Goal: Information Seeking & Learning: Find specific fact

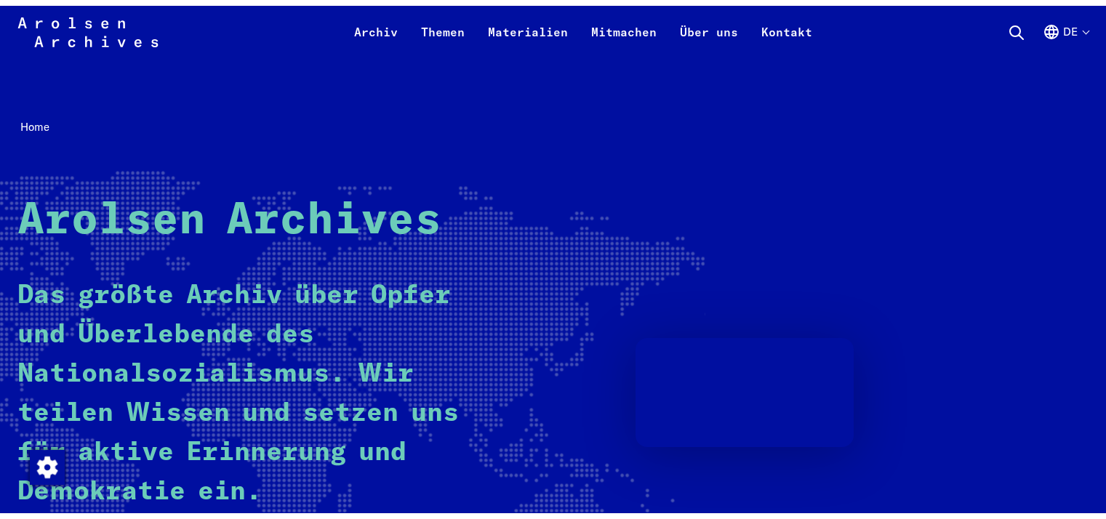
scroll to position [291, 0]
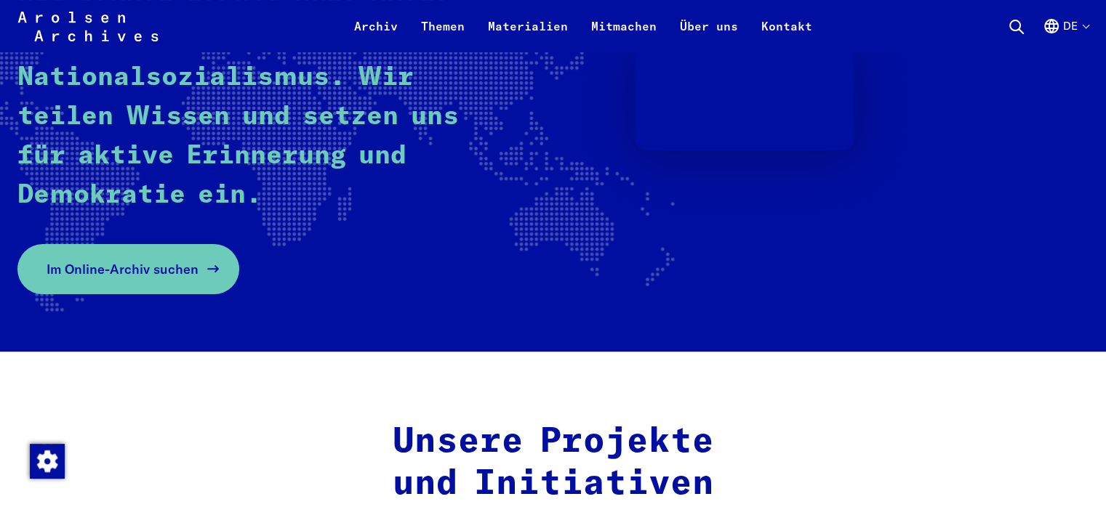
click at [110, 268] on span "Im Online-Archiv suchen" at bounding box center [123, 270] width 152 height 20
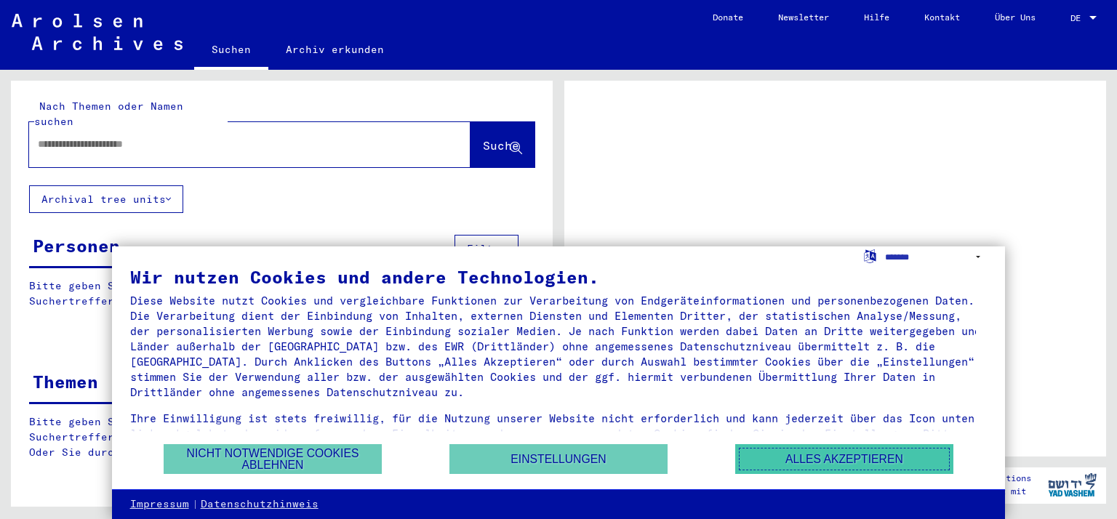
click at [871, 455] on button "Alles akzeptieren" at bounding box center [844, 459] width 218 height 30
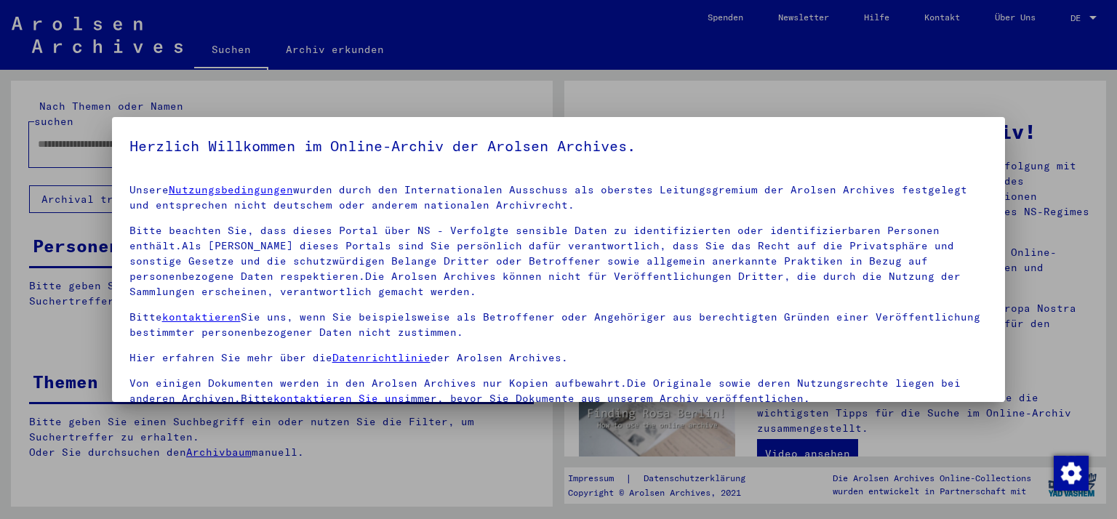
click at [801, 94] on div at bounding box center [558, 259] width 1117 height 519
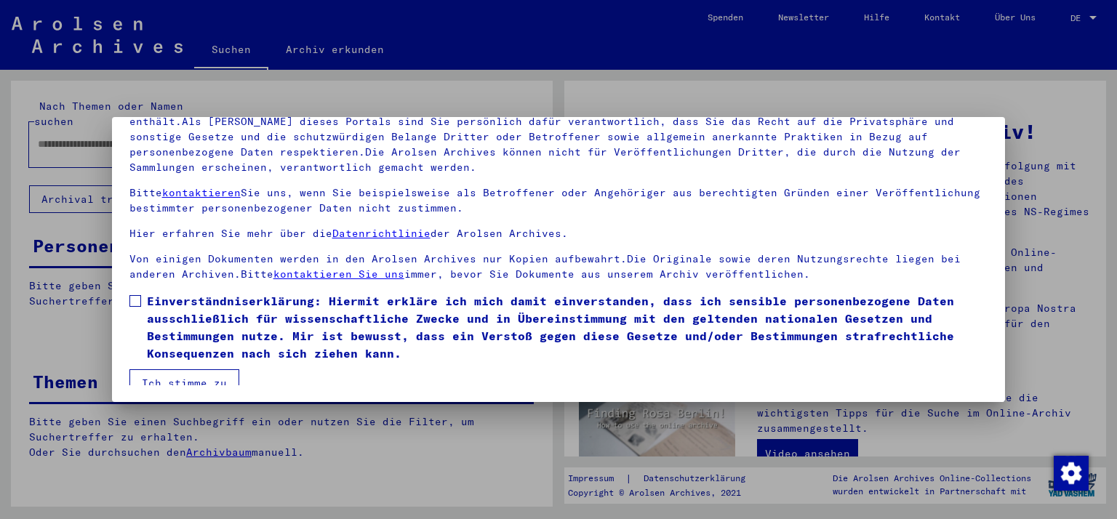
click at [132, 296] on span at bounding box center [135, 301] width 12 height 12
click at [193, 378] on button "Ich stimme zu" at bounding box center [184, 383] width 110 height 28
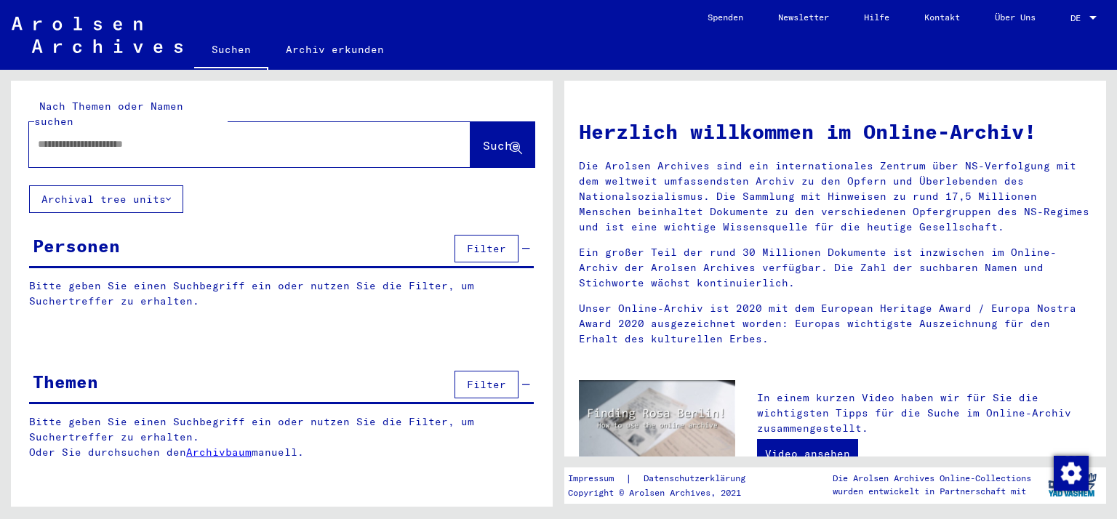
click at [41, 137] on input "text" at bounding box center [232, 144] width 389 height 15
click at [233, 207] on div "Nach Themen oder Namen suchen ***** close Suche Archival tree units Personen Fi…" at bounding box center [282, 281] width 542 height 401
click at [483, 138] on span "Suche" at bounding box center [501, 145] width 36 height 15
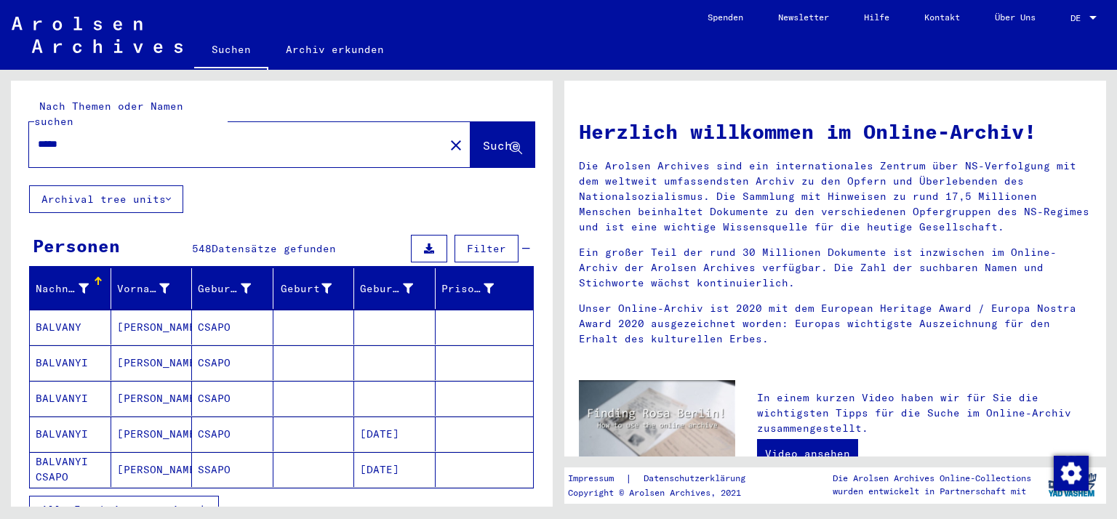
click at [71, 137] on input "*****" at bounding box center [232, 144] width 389 height 15
type input "**********"
click at [483, 138] on span "Suche" at bounding box center [501, 145] width 36 height 15
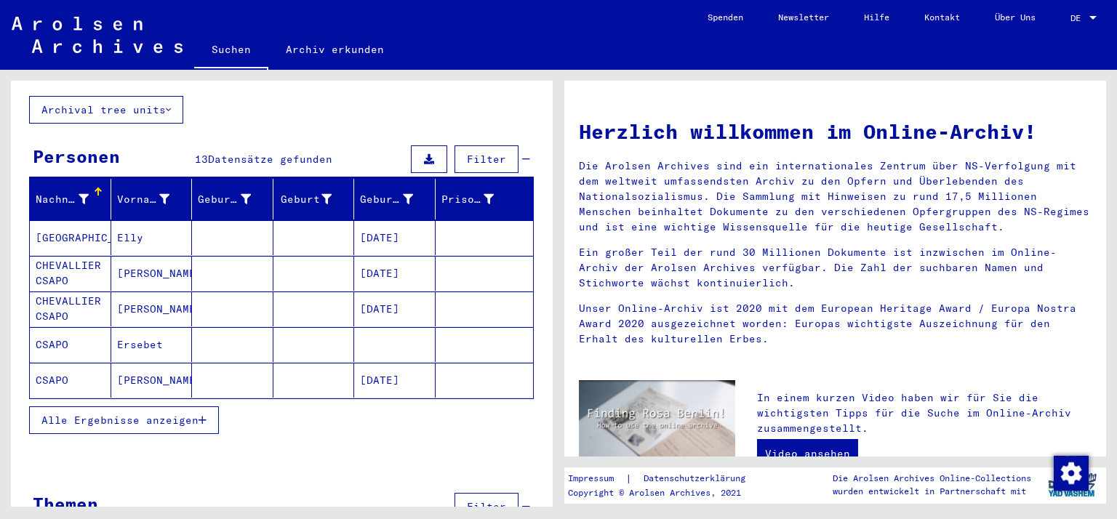
scroll to position [117, 0]
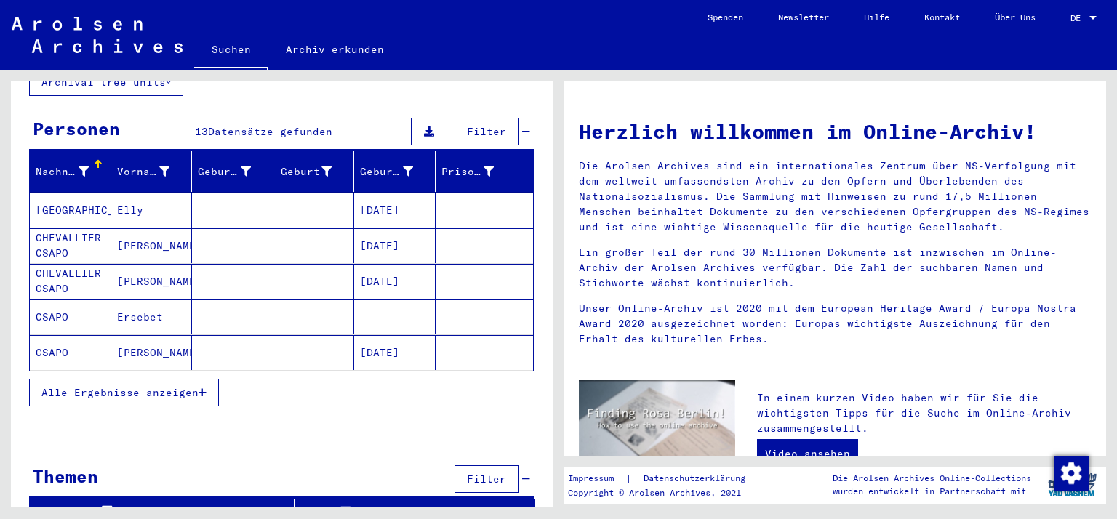
click at [135, 386] on span "Alle Ergebnisse anzeigen" at bounding box center [119, 392] width 157 height 13
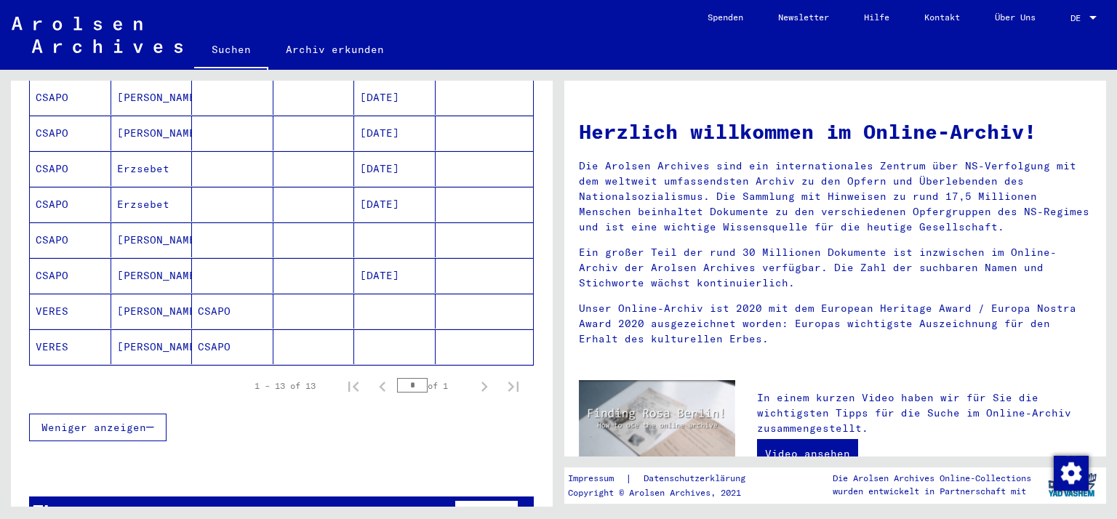
scroll to position [430, 0]
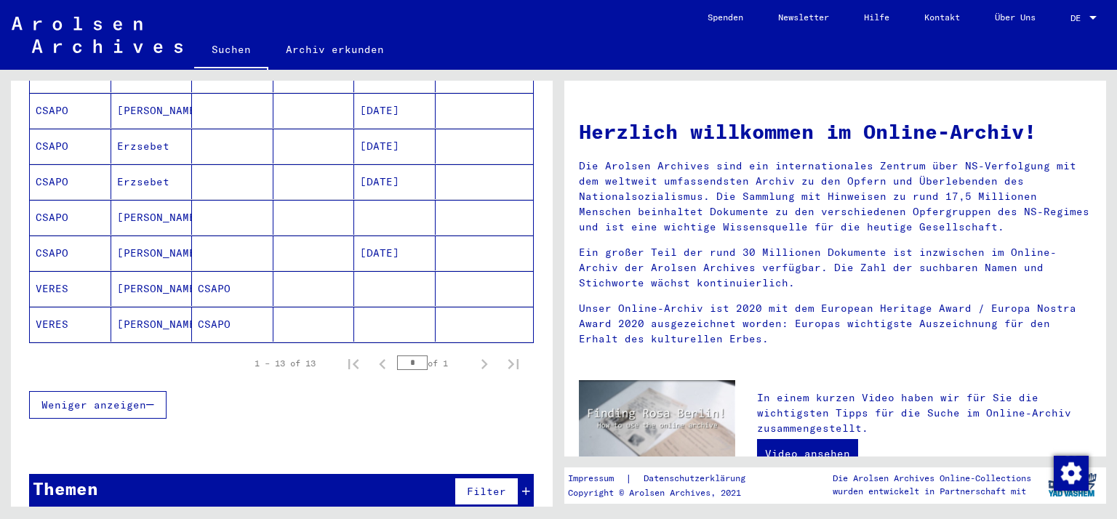
click at [109, 398] on span "Weniger anzeigen" at bounding box center [93, 404] width 105 height 13
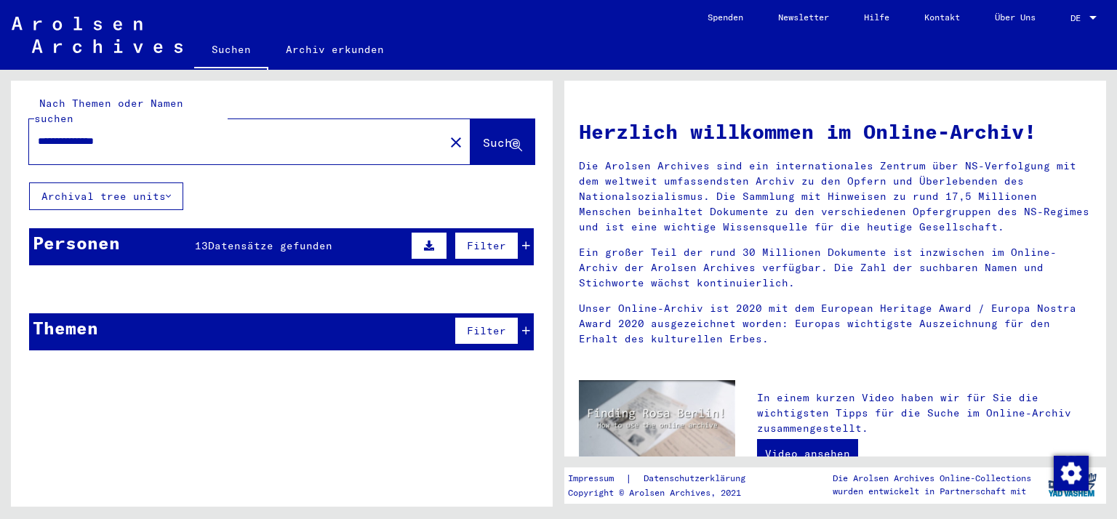
scroll to position [0, 0]
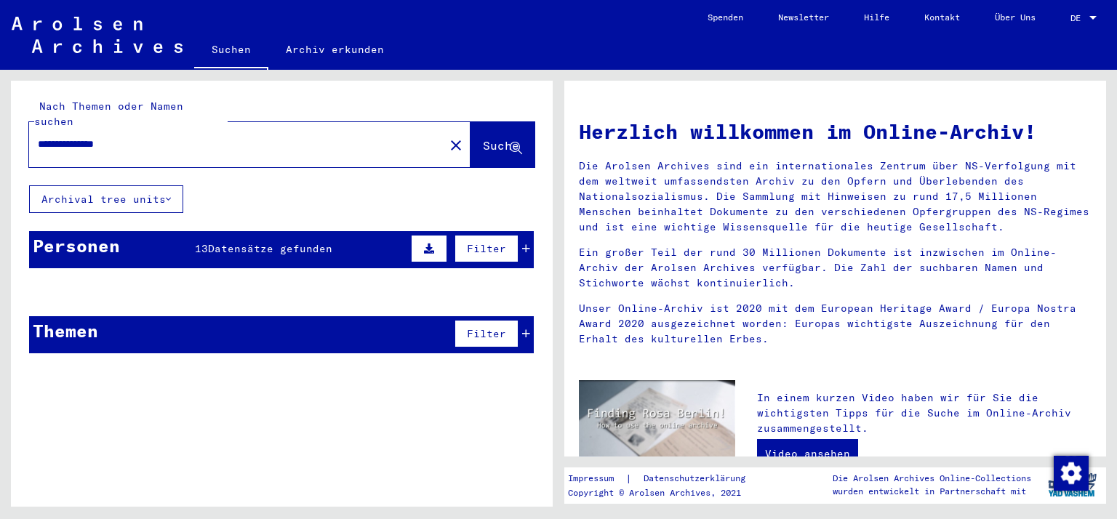
click at [273, 242] on span "Datensätze gefunden" at bounding box center [270, 248] width 124 height 13
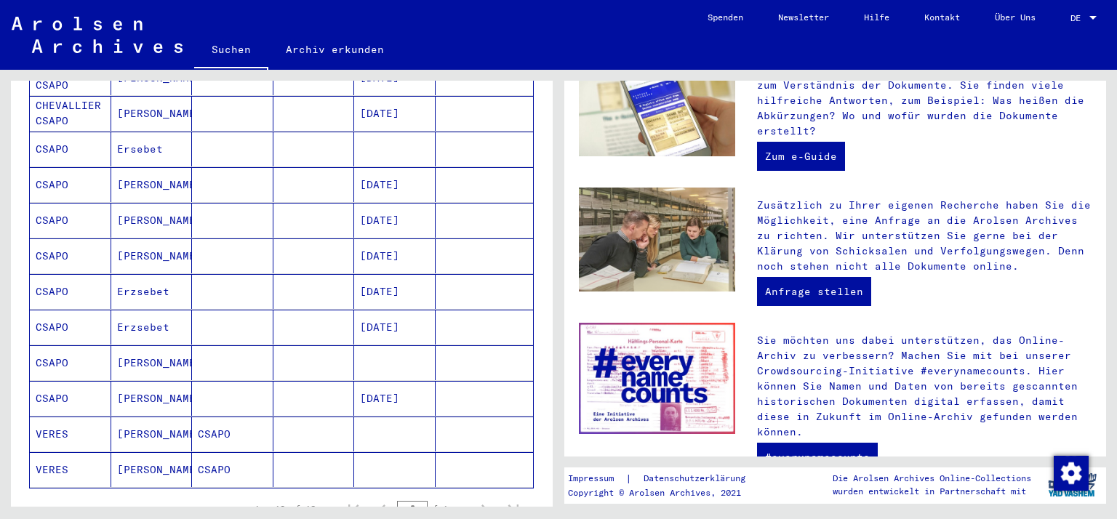
scroll to position [430, 0]
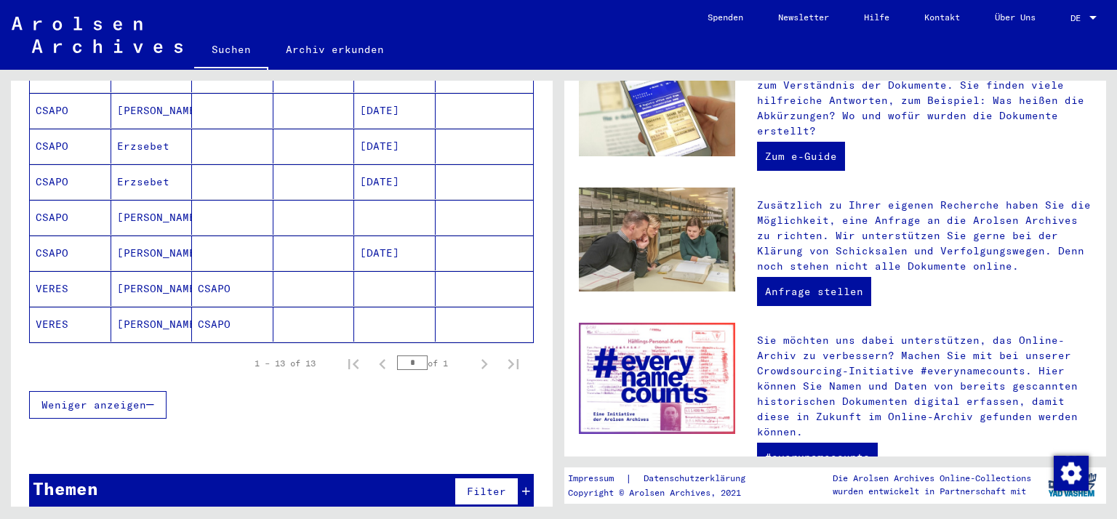
click at [52, 475] on div "Themen" at bounding box center [65, 488] width 65 height 26
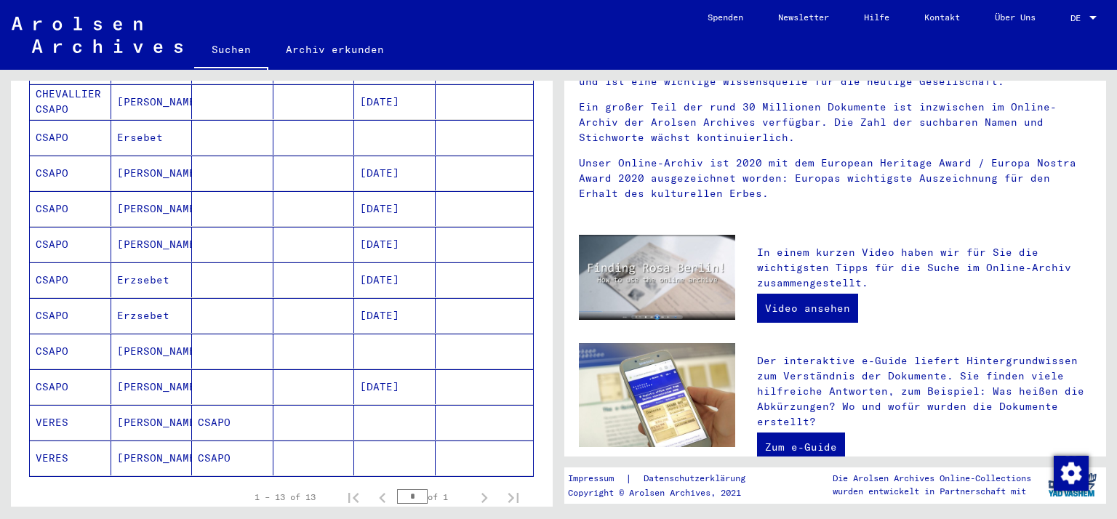
scroll to position [151, 0]
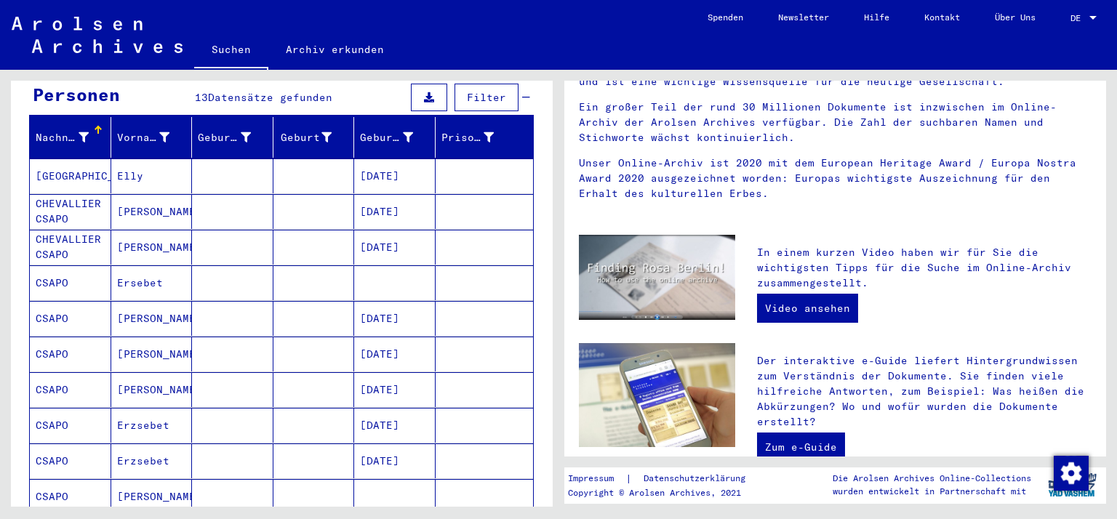
click at [151, 301] on mat-cell "[PERSON_NAME]" at bounding box center [151, 318] width 81 height 35
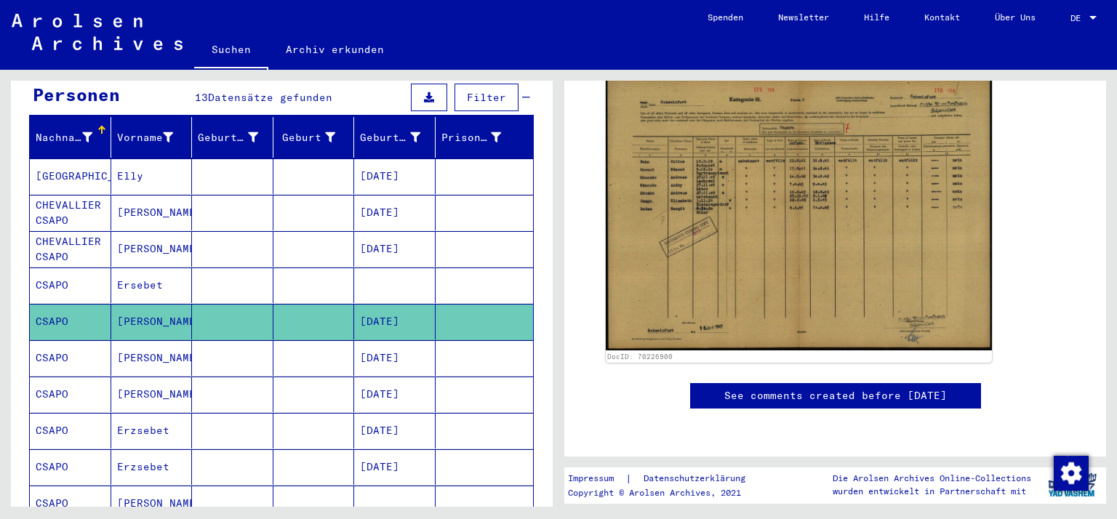
scroll to position [291, 0]
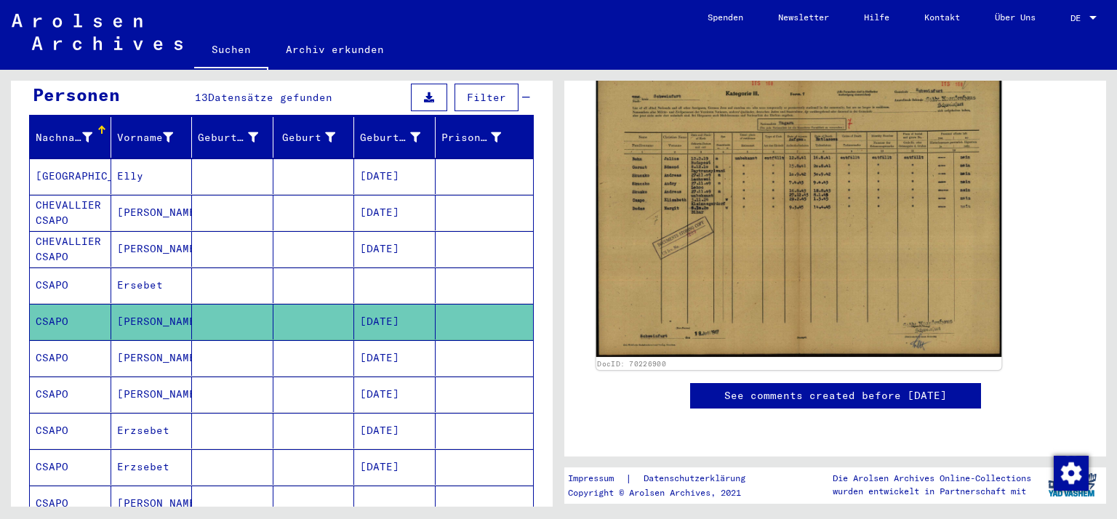
click at [788, 250] on img at bounding box center [799, 212] width 406 height 289
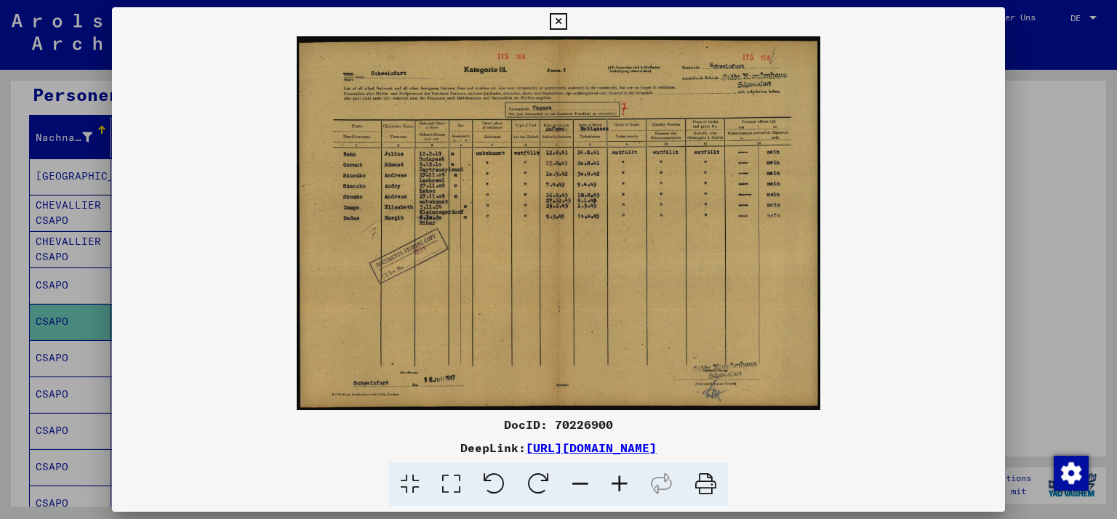
click at [615, 476] on icon at bounding box center [619, 484] width 39 height 44
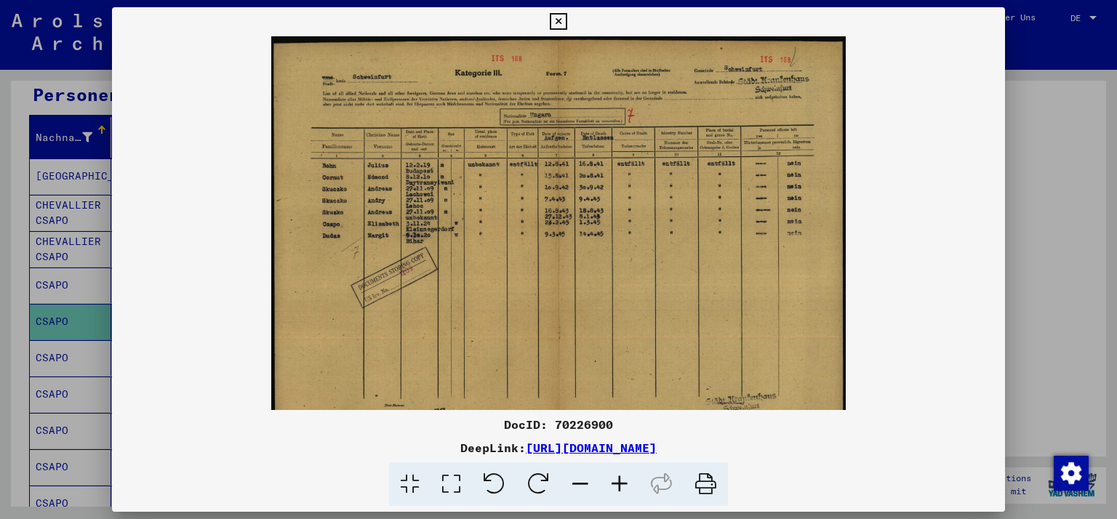
click at [615, 476] on icon at bounding box center [619, 484] width 39 height 44
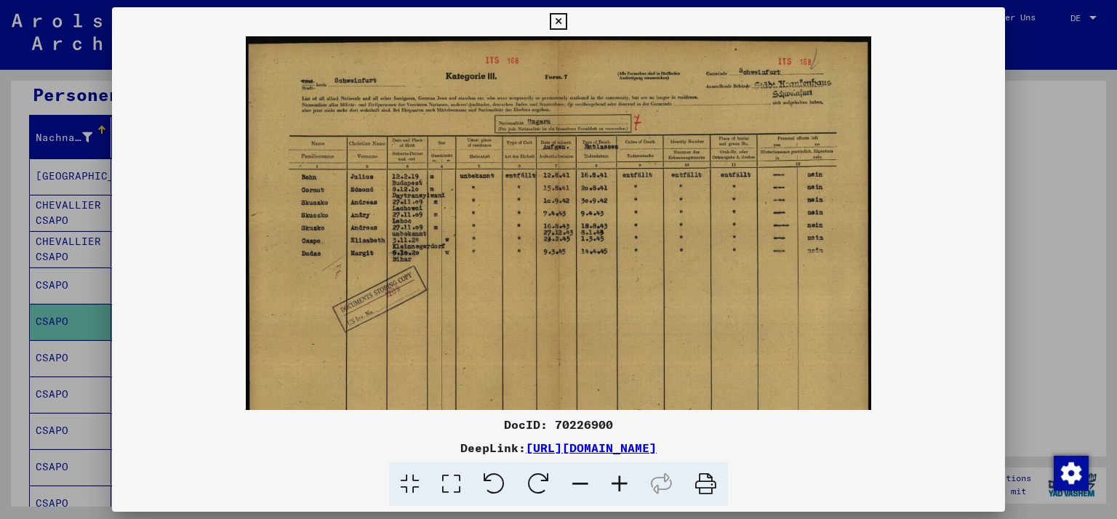
click at [615, 476] on icon at bounding box center [619, 484] width 39 height 44
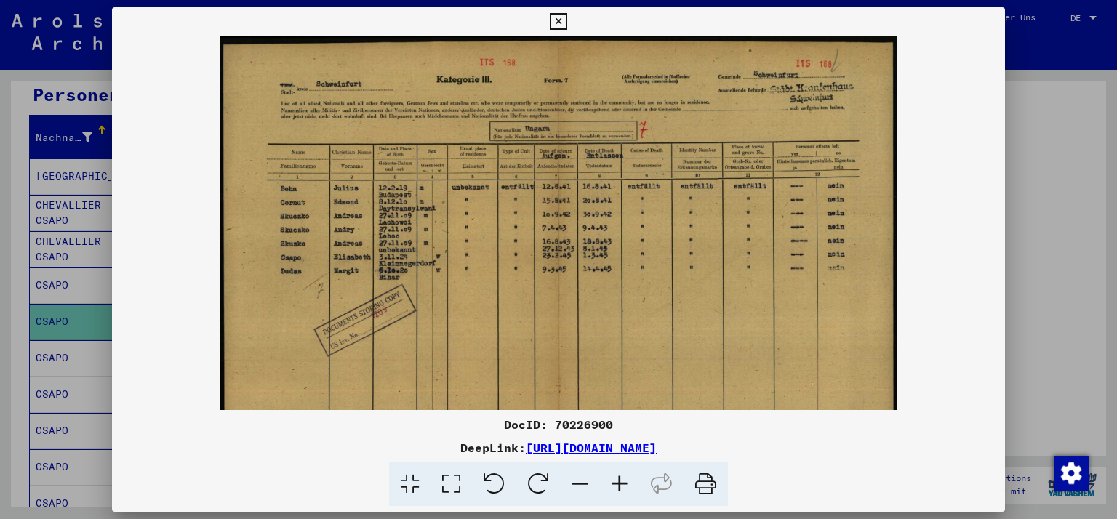
click at [615, 476] on icon at bounding box center [619, 484] width 39 height 44
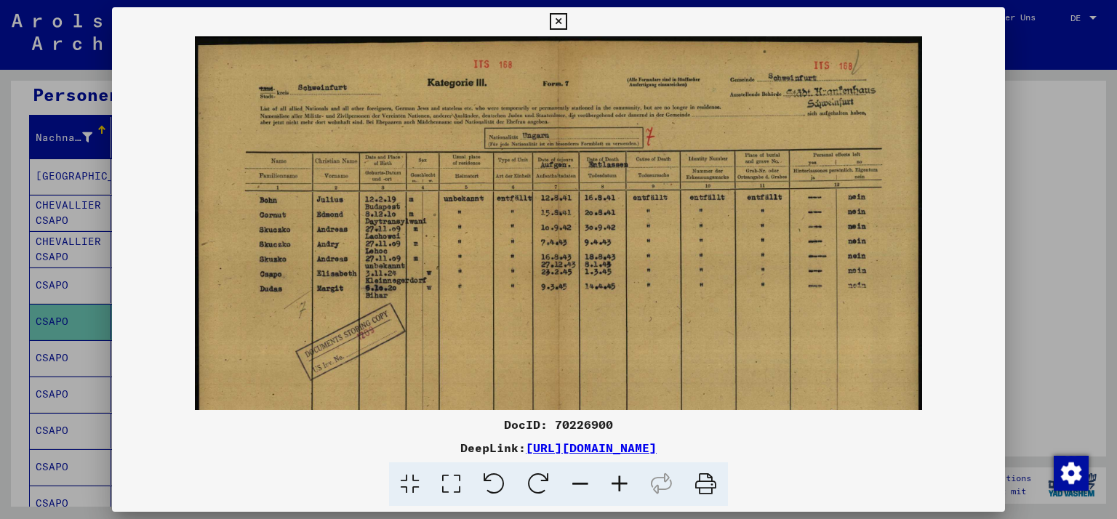
click at [615, 476] on icon at bounding box center [619, 484] width 39 height 44
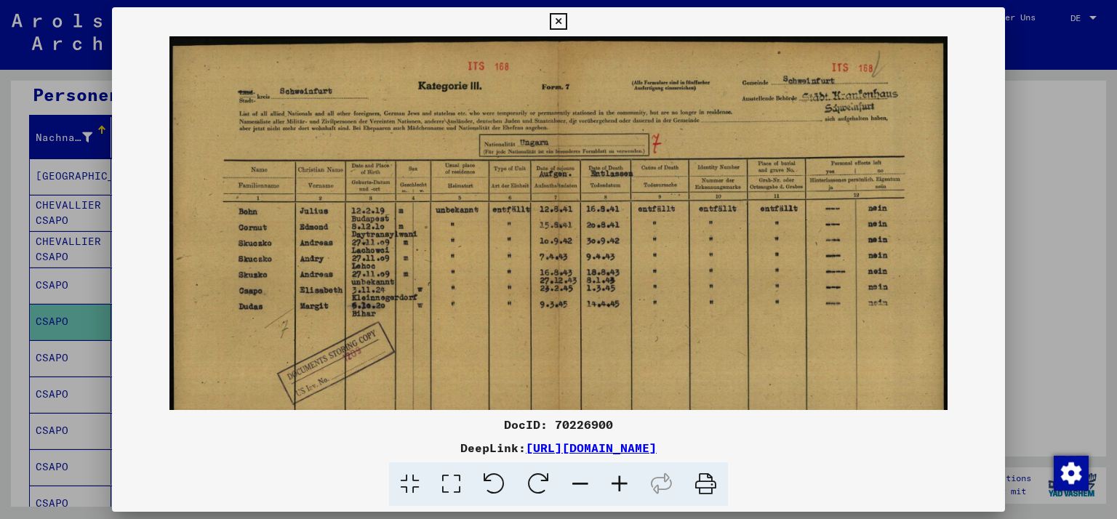
click at [615, 476] on icon at bounding box center [619, 484] width 39 height 44
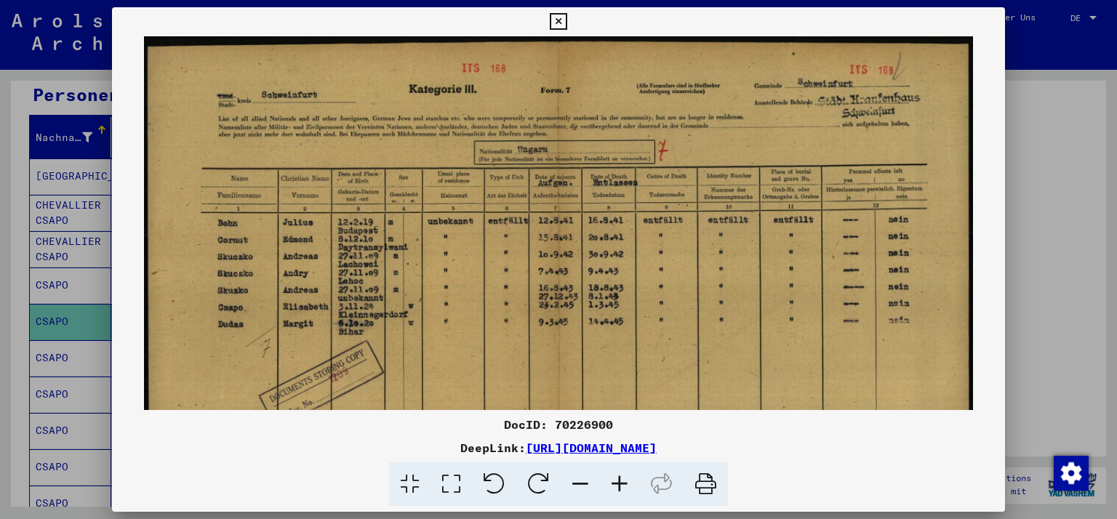
click at [615, 476] on icon at bounding box center [619, 484] width 39 height 44
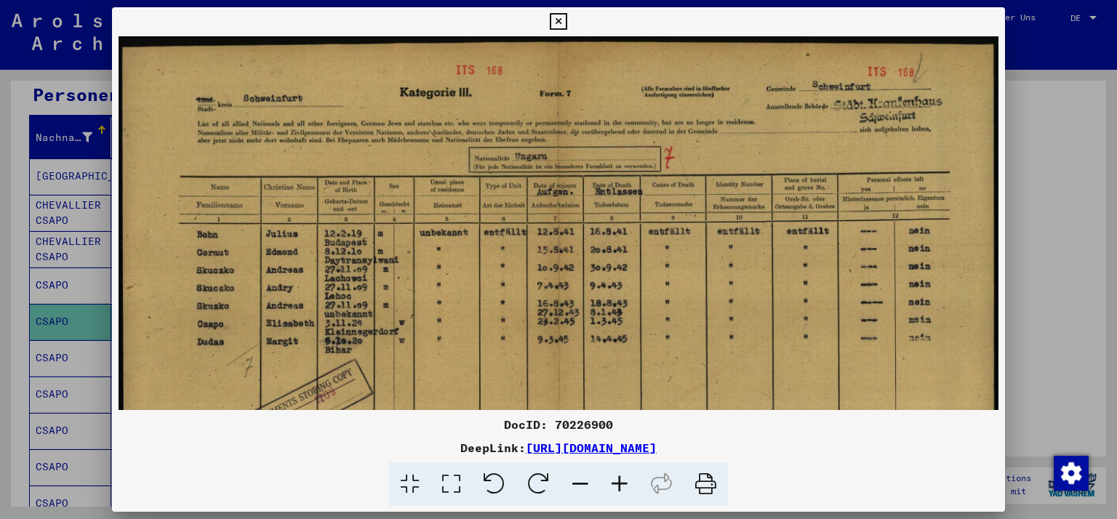
click at [623, 480] on icon at bounding box center [619, 484] width 39 height 44
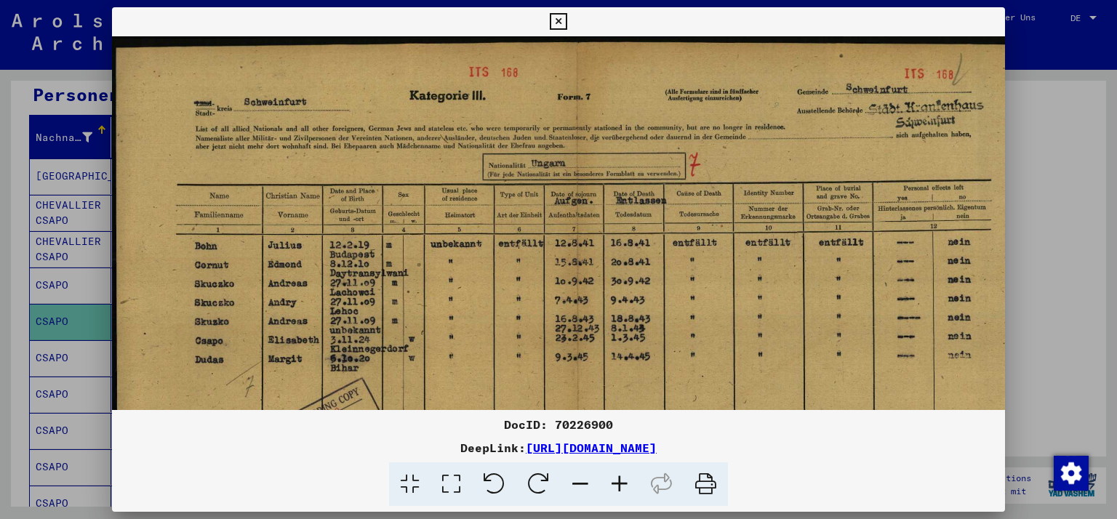
click at [623, 480] on icon at bounding box center [619, 484] width 39 height 44
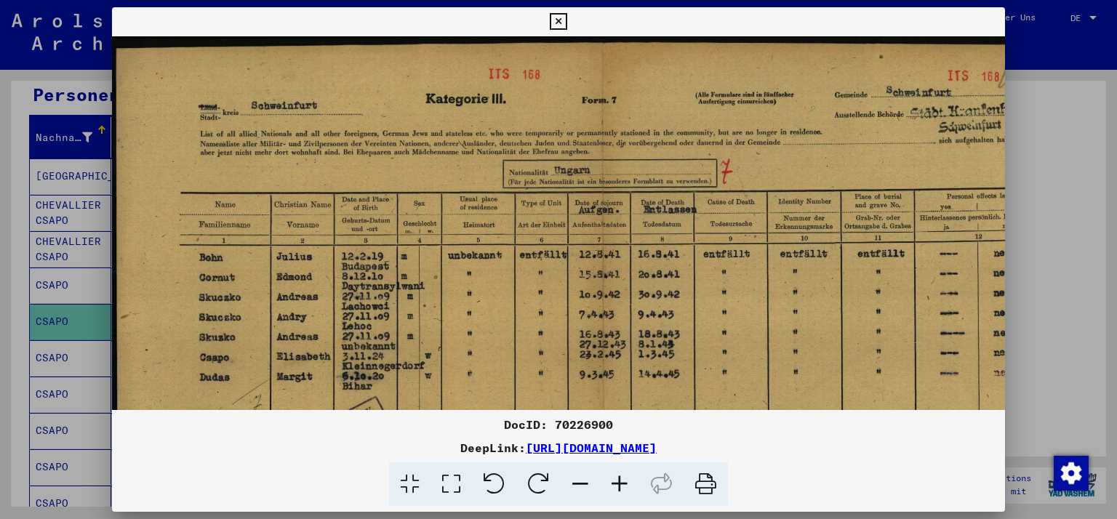
click at [623, 480] on icon at bounding box center [619, 484] width 39 height 44
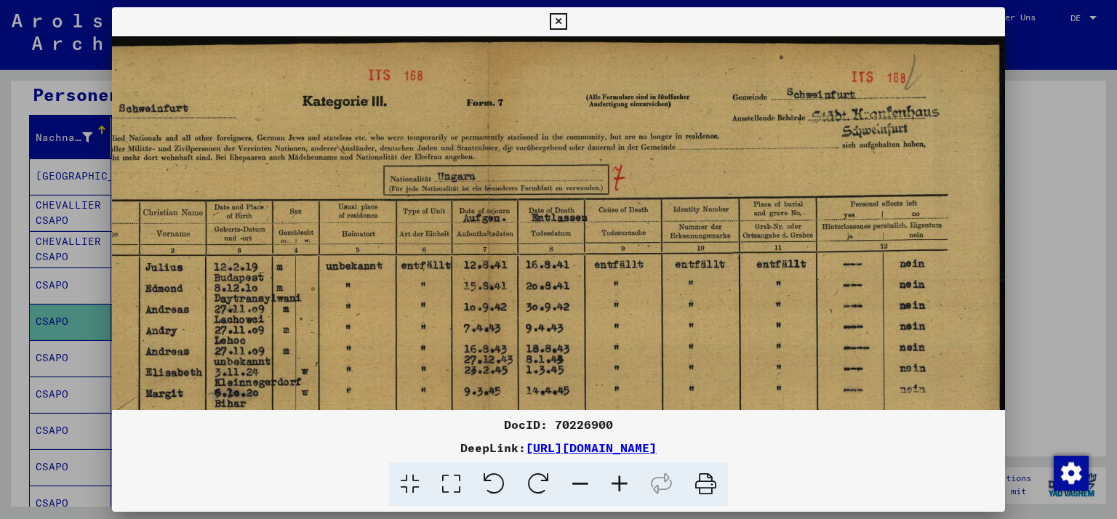
scroll to position [3, 140]
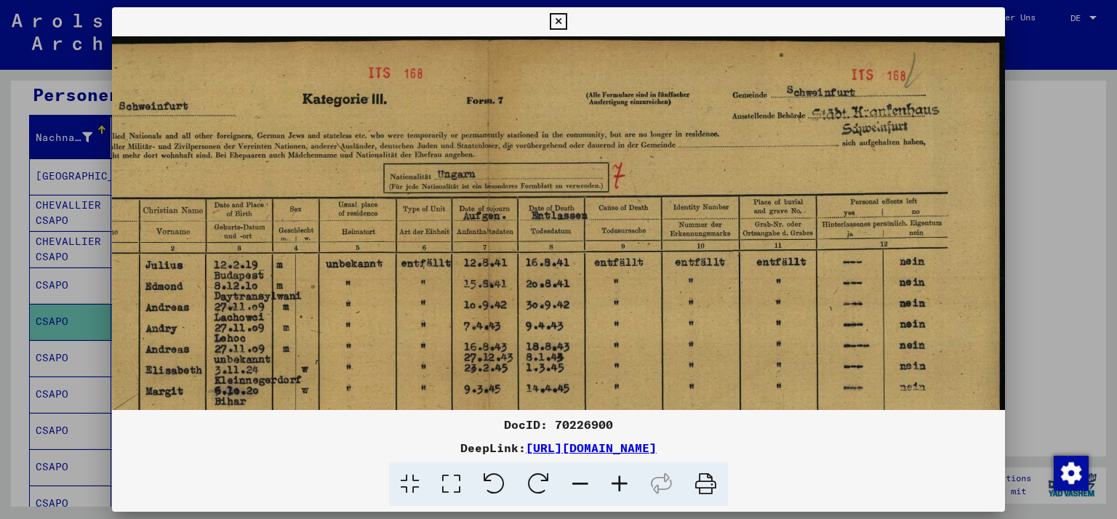
drag, startPoint x: 936, startPoint y: 369, endPoint x: 720, endPoint y: 366, distance: 215.9
click at [720, 366] on img at bounding box center [488, 401] width 1033 height 737
click at [554, 20] on icon at bounding box center [558, 21] width 17 height 17
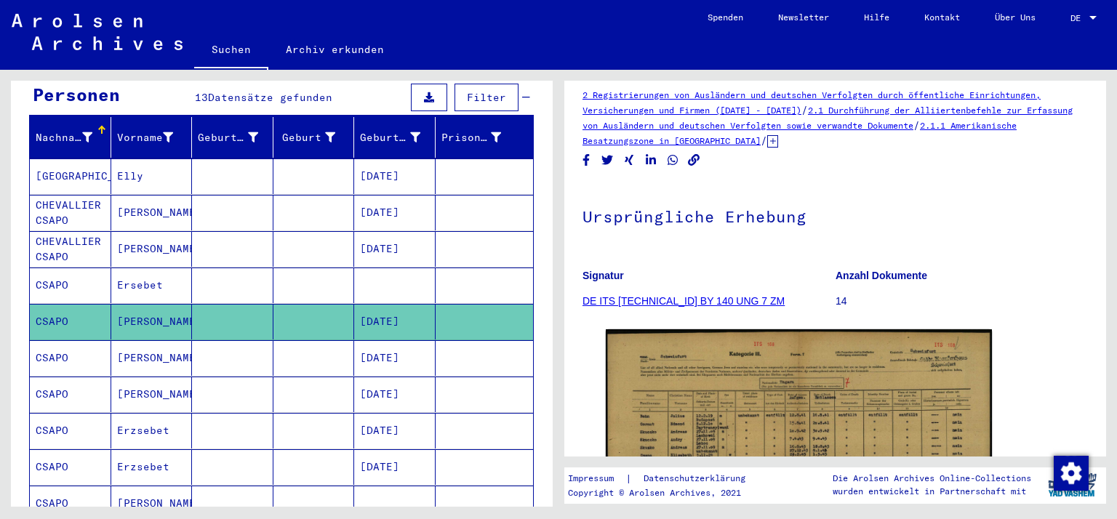
scroll to position [0, 0]
